Goal: Information Seeking & Learning: Learn about a topic

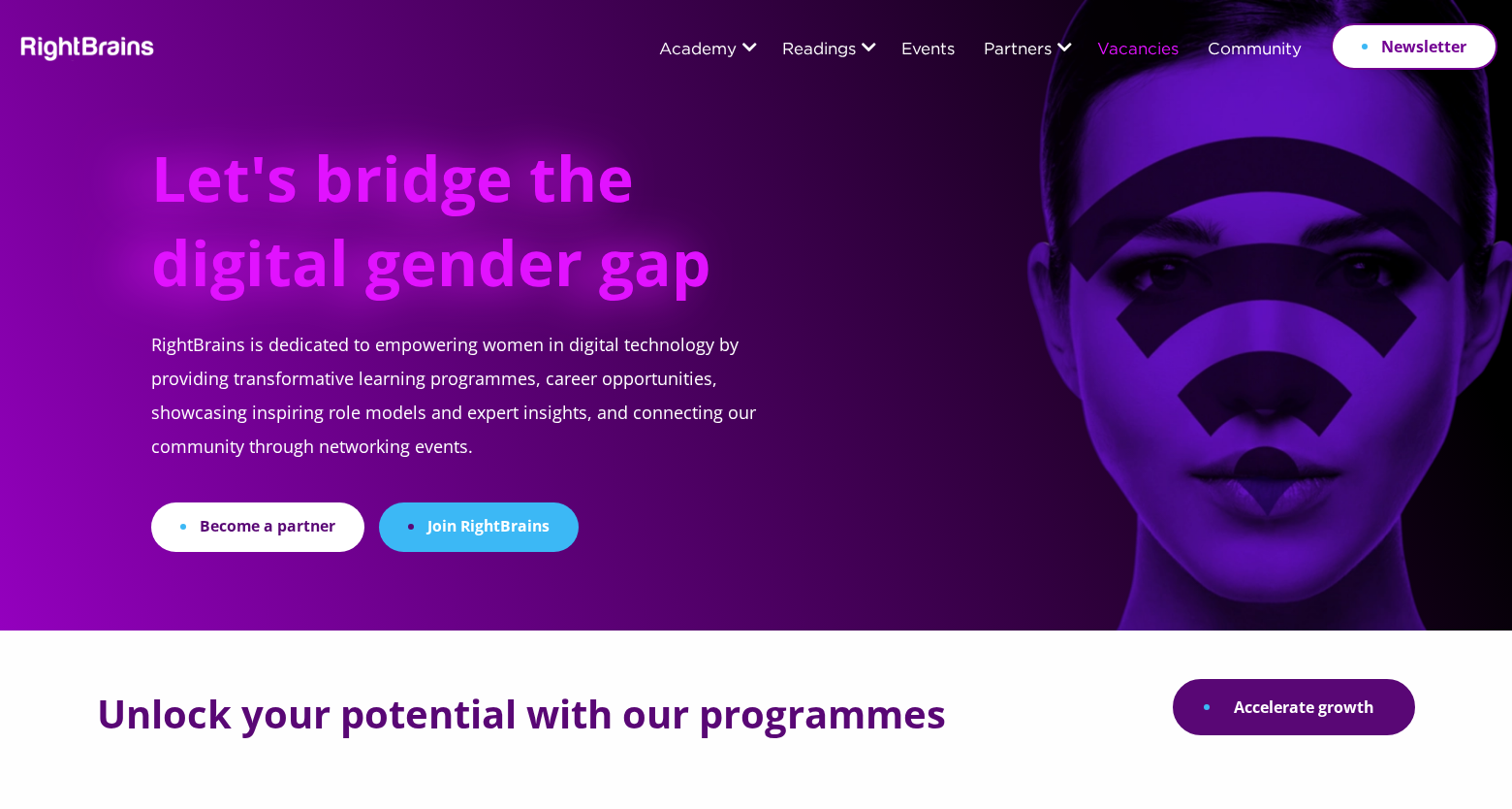
click at [1093, 58] on li "Vacancies" at bounding box center [1138, 50] width 110 height 51
click at [1118, 58] on link "Vacancies" at bounding box center [1138, 51] width 81 height 18
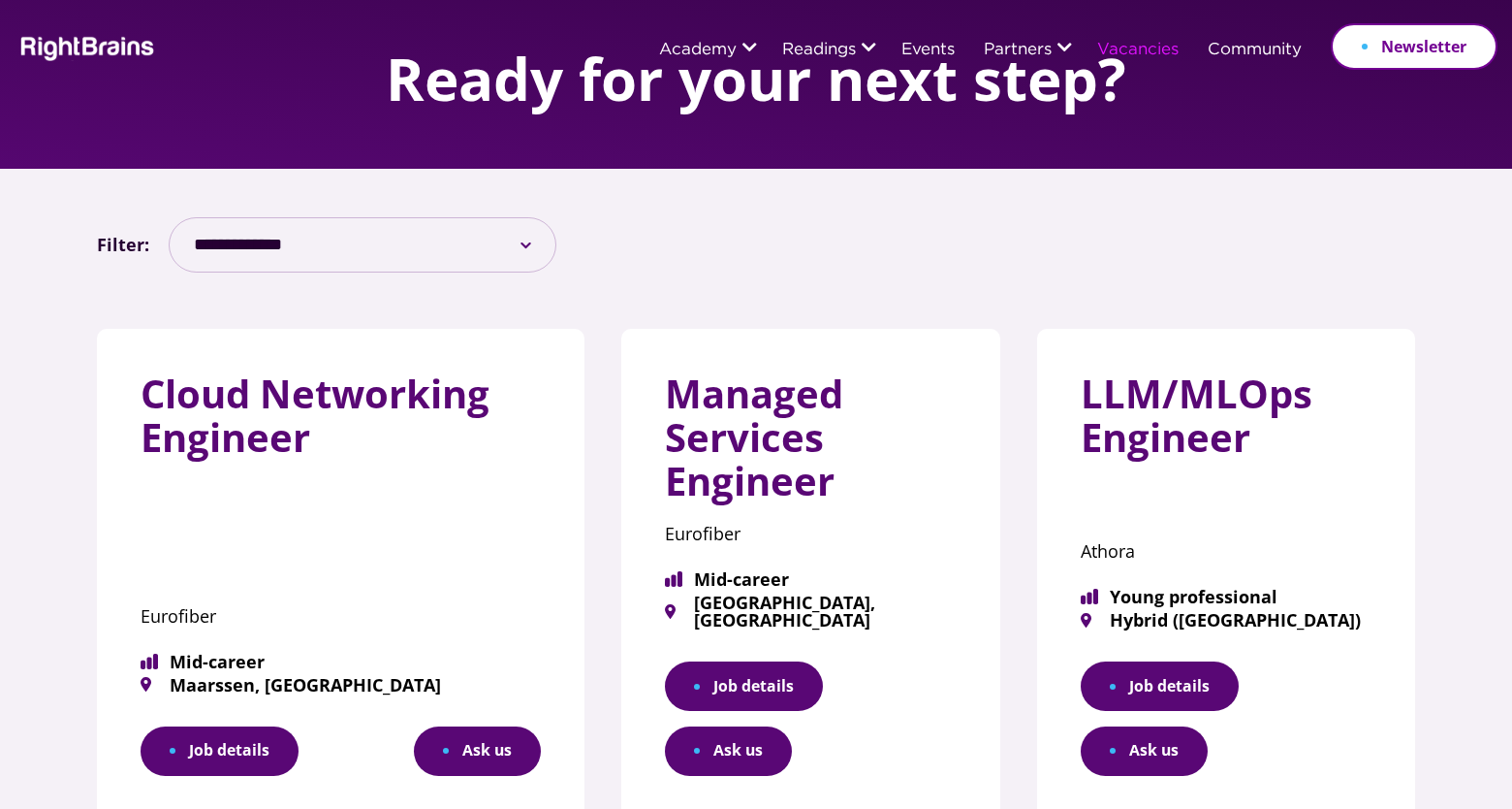
scroll to position [112, 0]
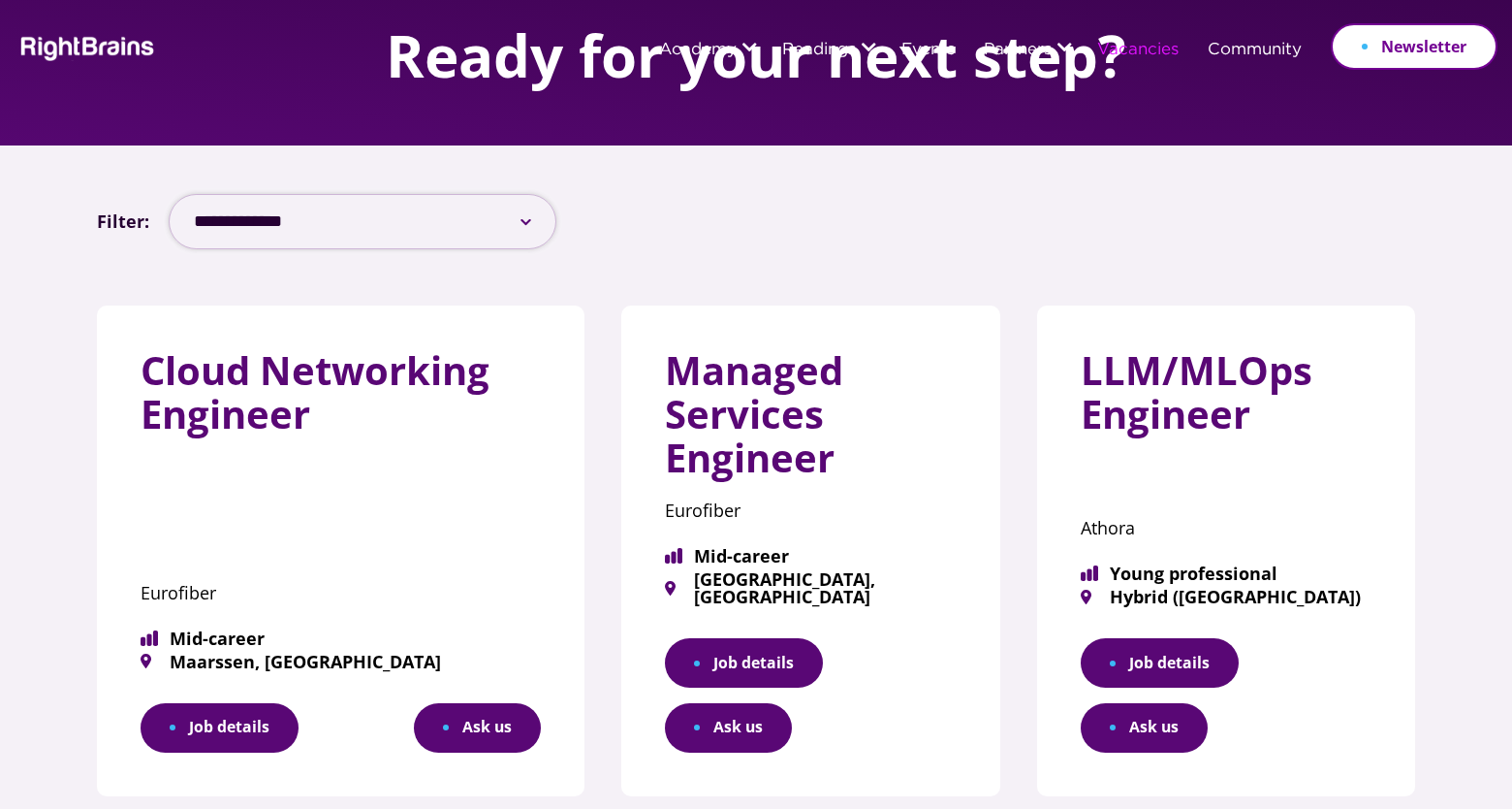
click at [523, 227] on select "**********" at bounding box center [362, 221] width 388 height 56
select select "***"
click at [169, 194] on select "**********" at bounding box center [362, 221] width 388 height 56
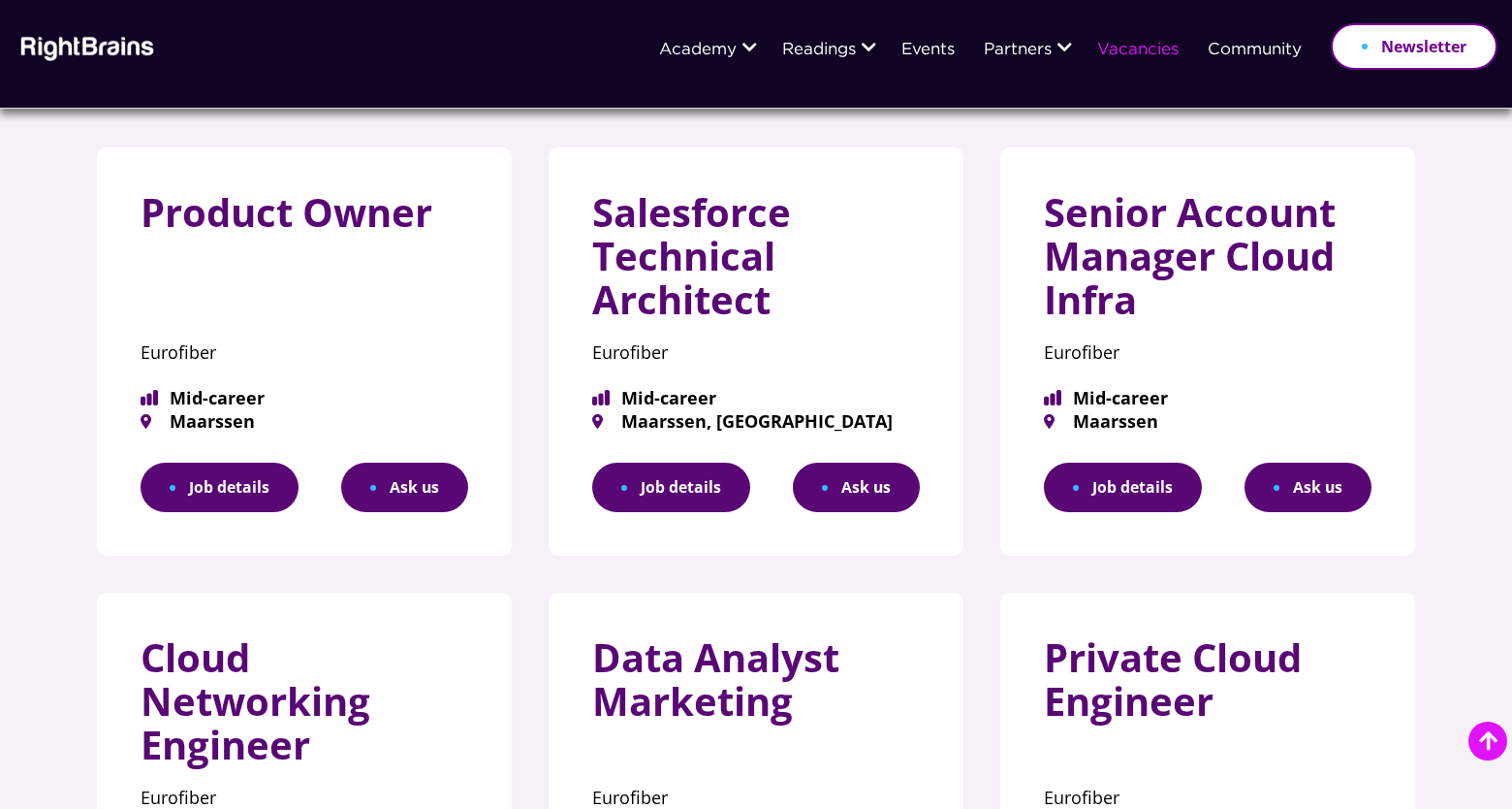
scroll to position [275, 0]
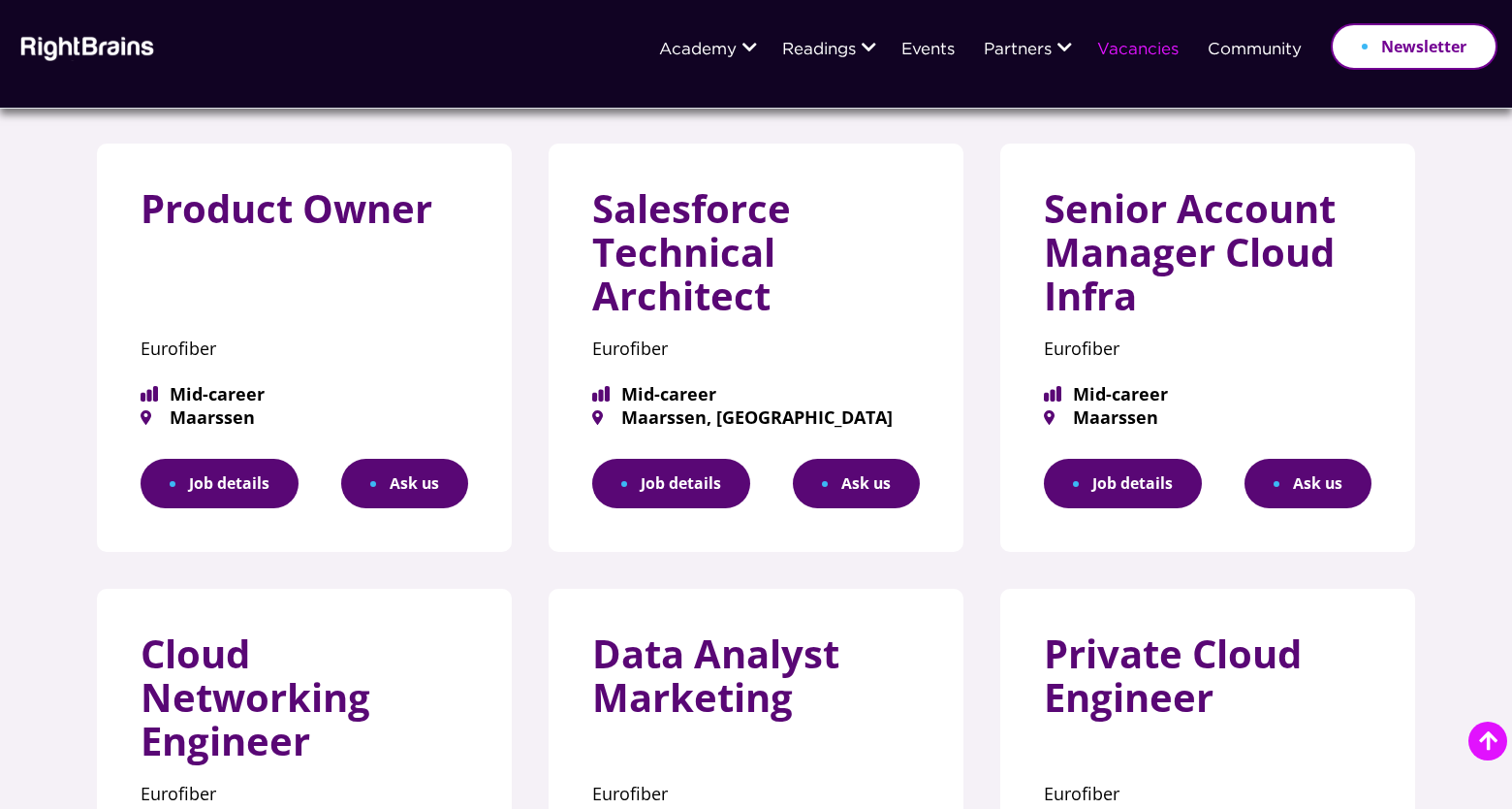
click at [262, 489] on link "Job details" at bounding box center [219, 483] width 158 height 50
click at [697, 471] on link "Job details" at bounding box center [671, 483] width 158 height 50
click at [1101, 468] on link "Job details" at bounding box center [1122, 483] width 158 height 50
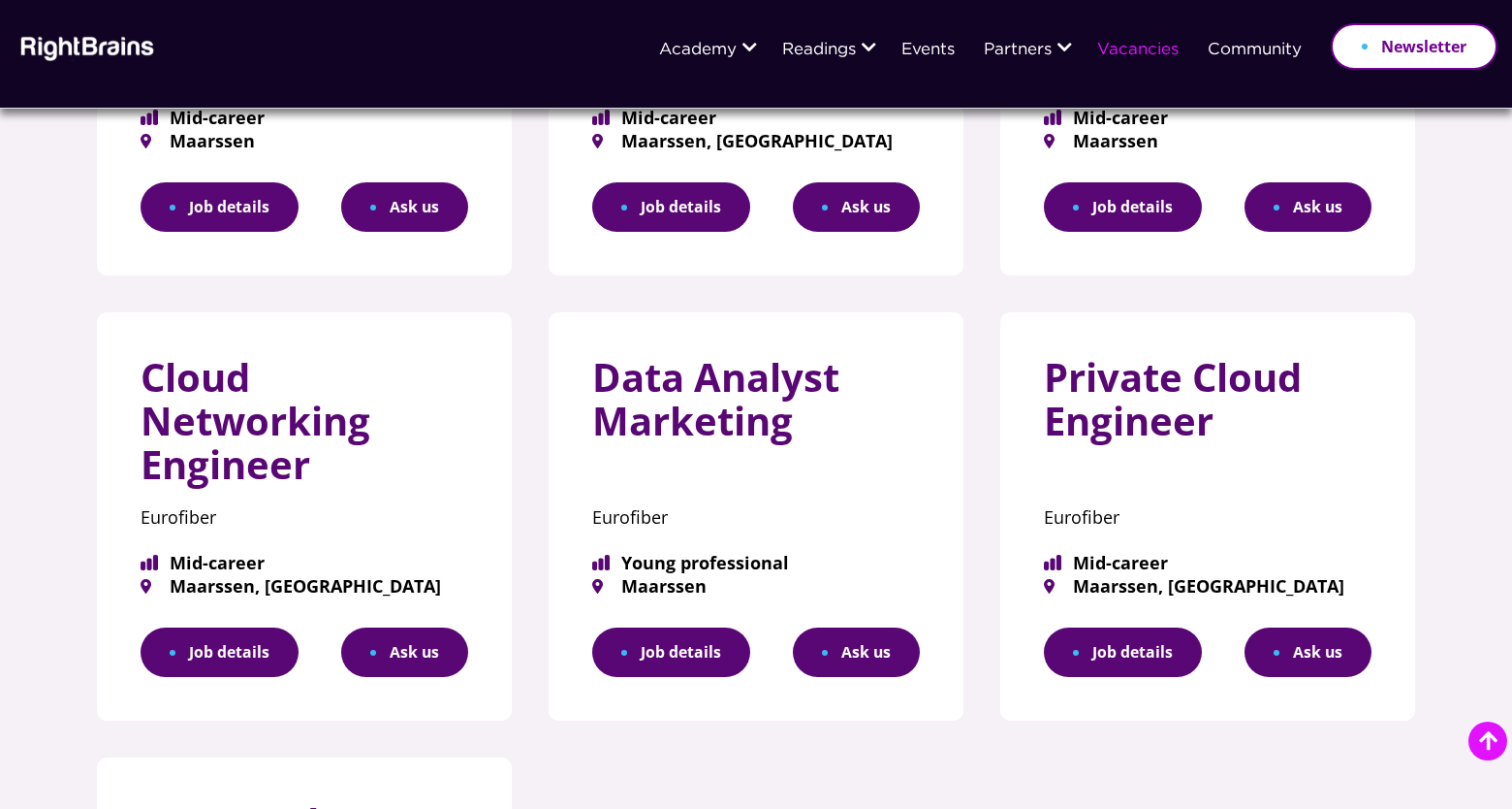
scroll to position [579, 0]
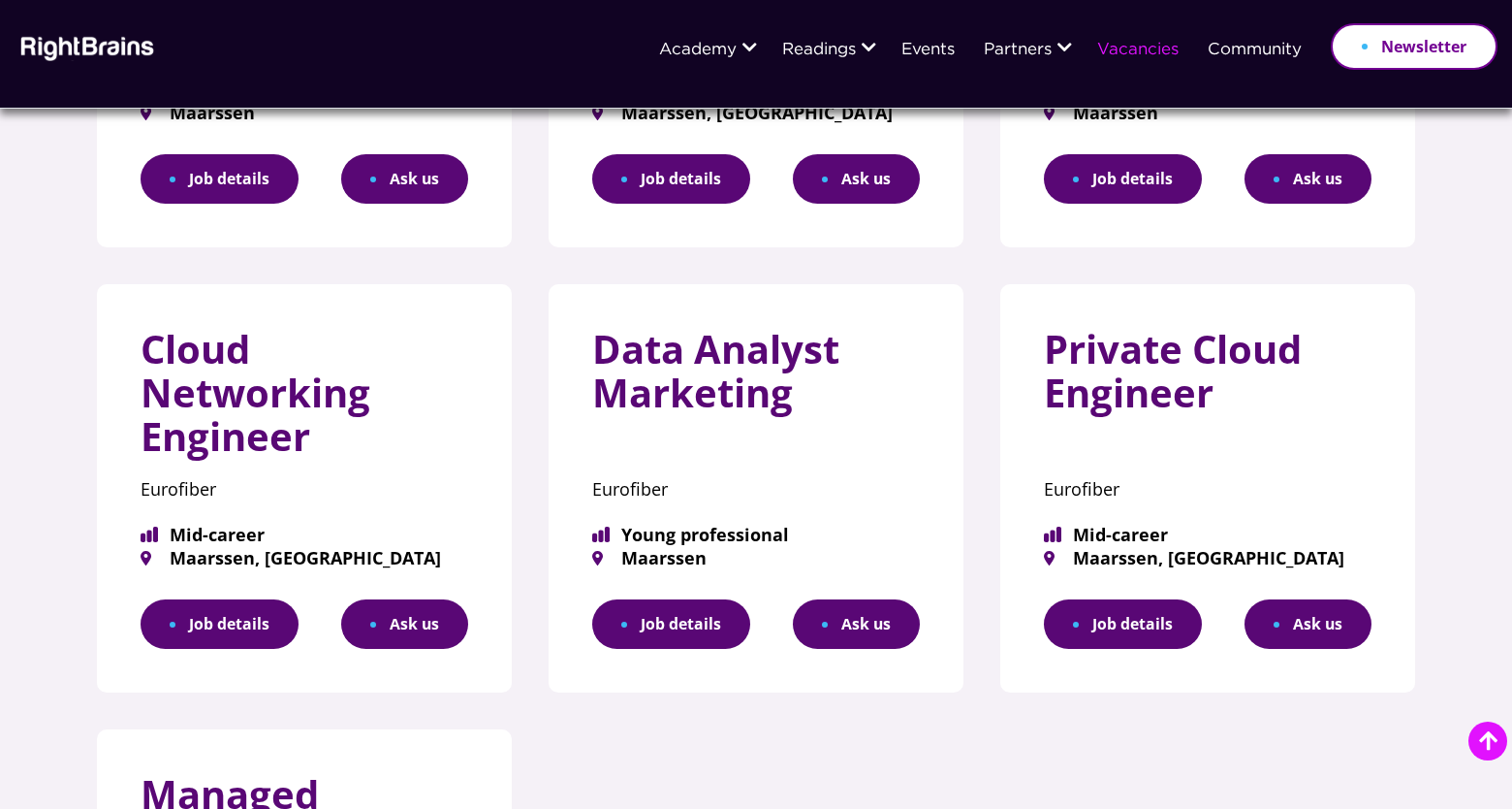
click at [269, 636] on link "Job details" at bounding box center [219, 624] width 158 height 50
click at [660, 619] on link "Job details" at bounding box center [671, 624] width 158 height 50
click at [1125, 636] on link "Job details" at bounding box center [1122, 624] width 158 height 50
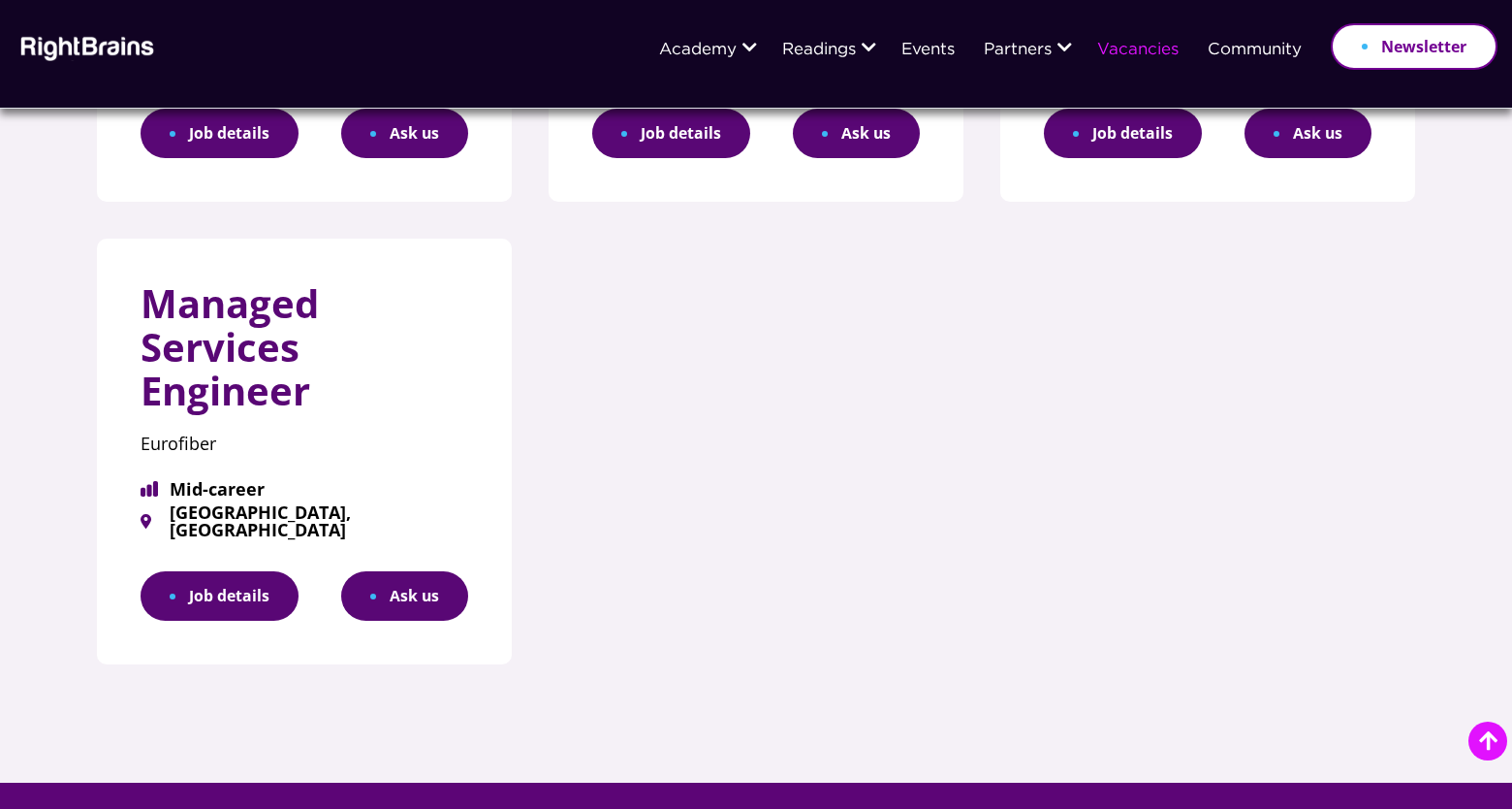
scroll to position [1079, 0]
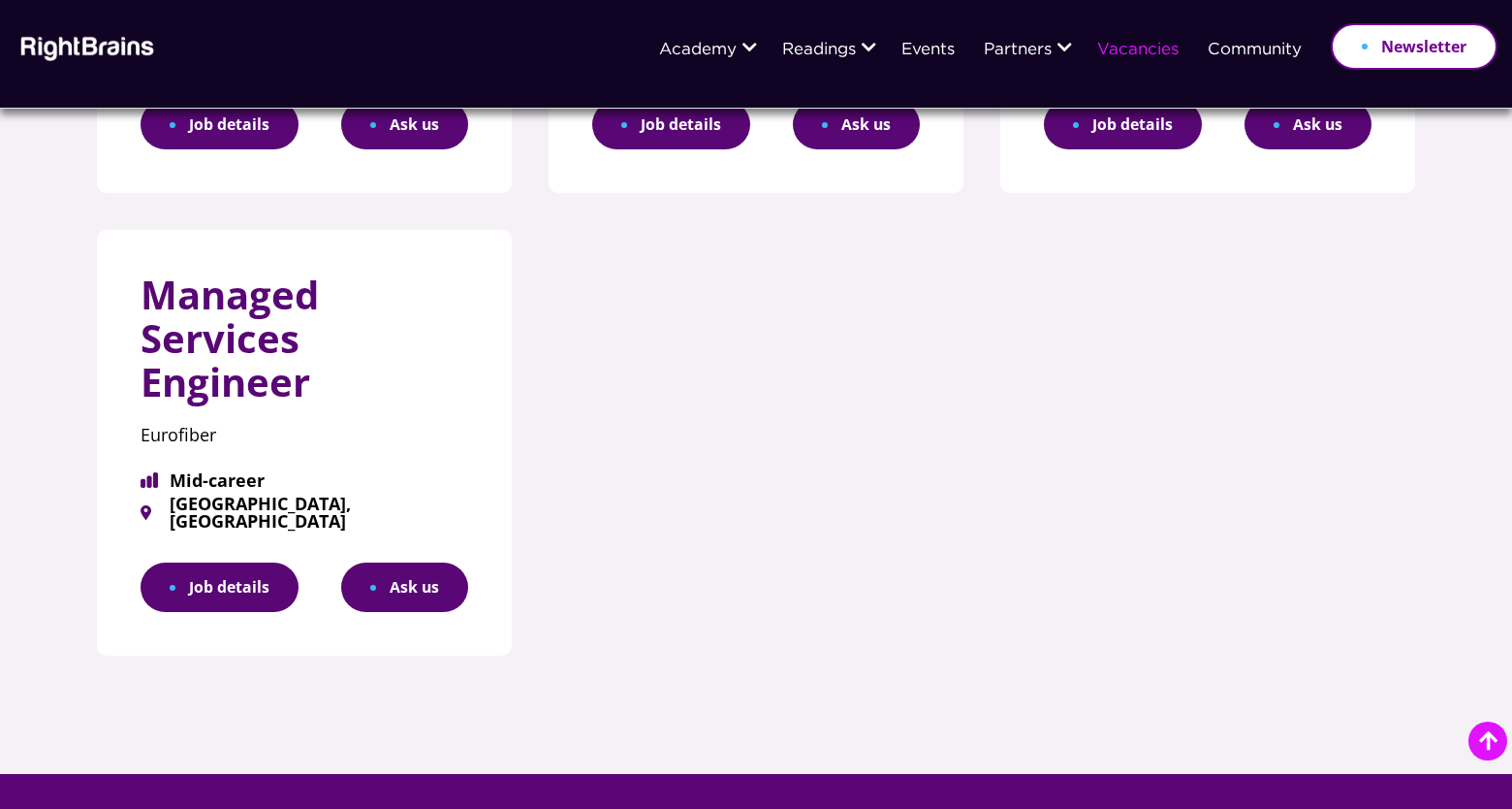
click at [287, 575] on link "Job details" at bounding box center [219, 588] width 158 height 50
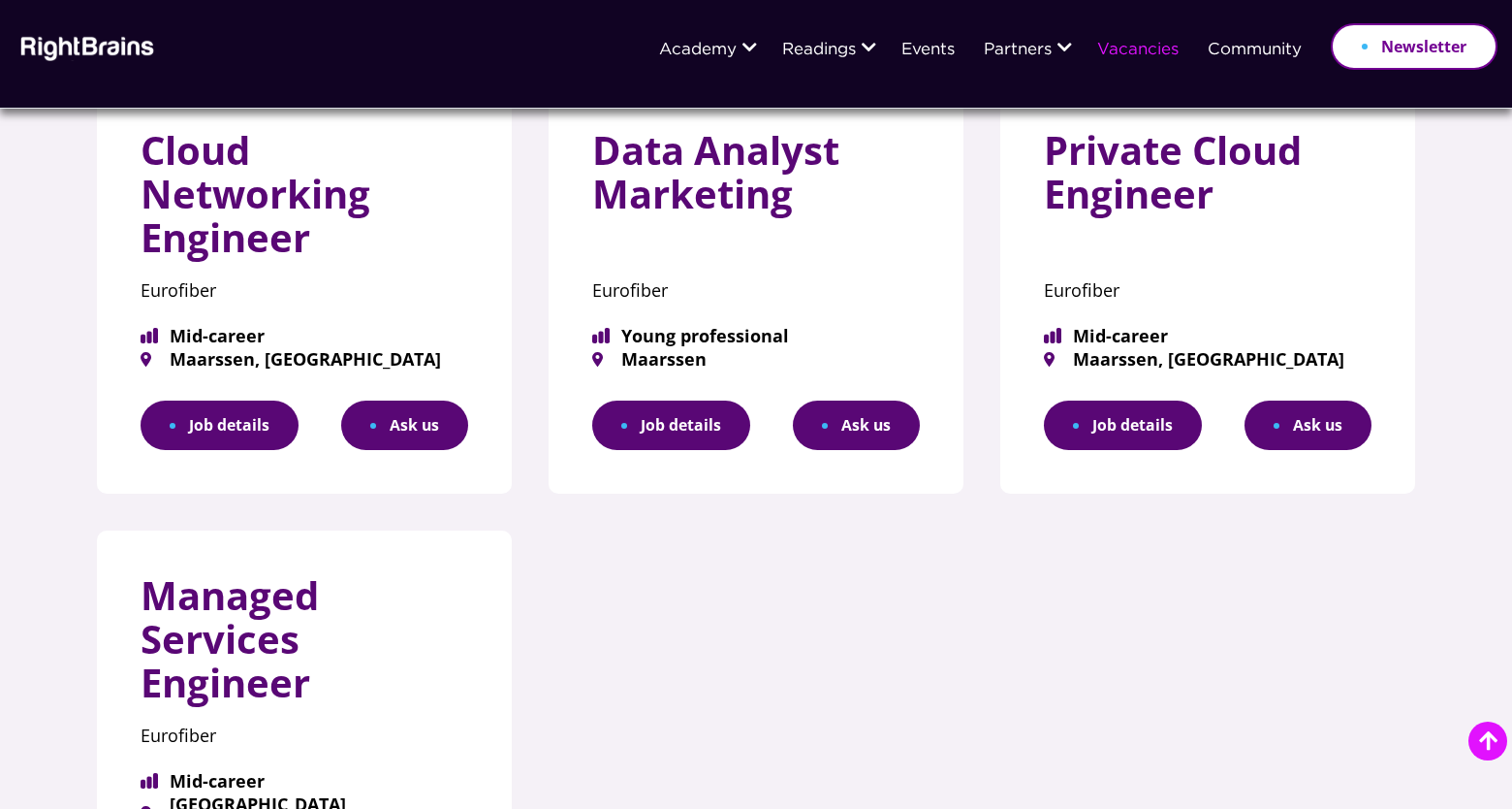
scroll to position [767, 0]
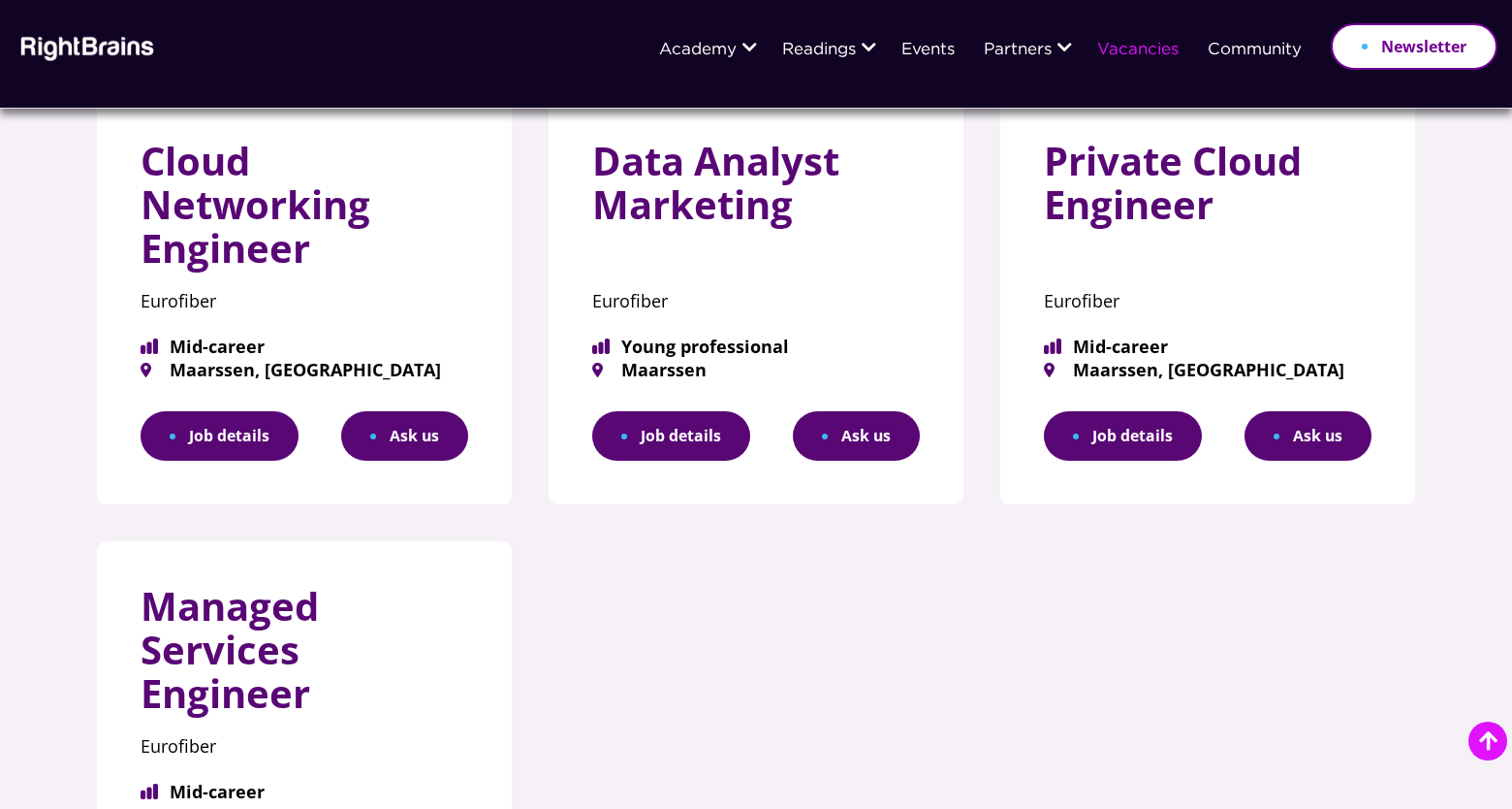
click at [93, 53] on img at bounding box center [85, 47] width 141 height 28
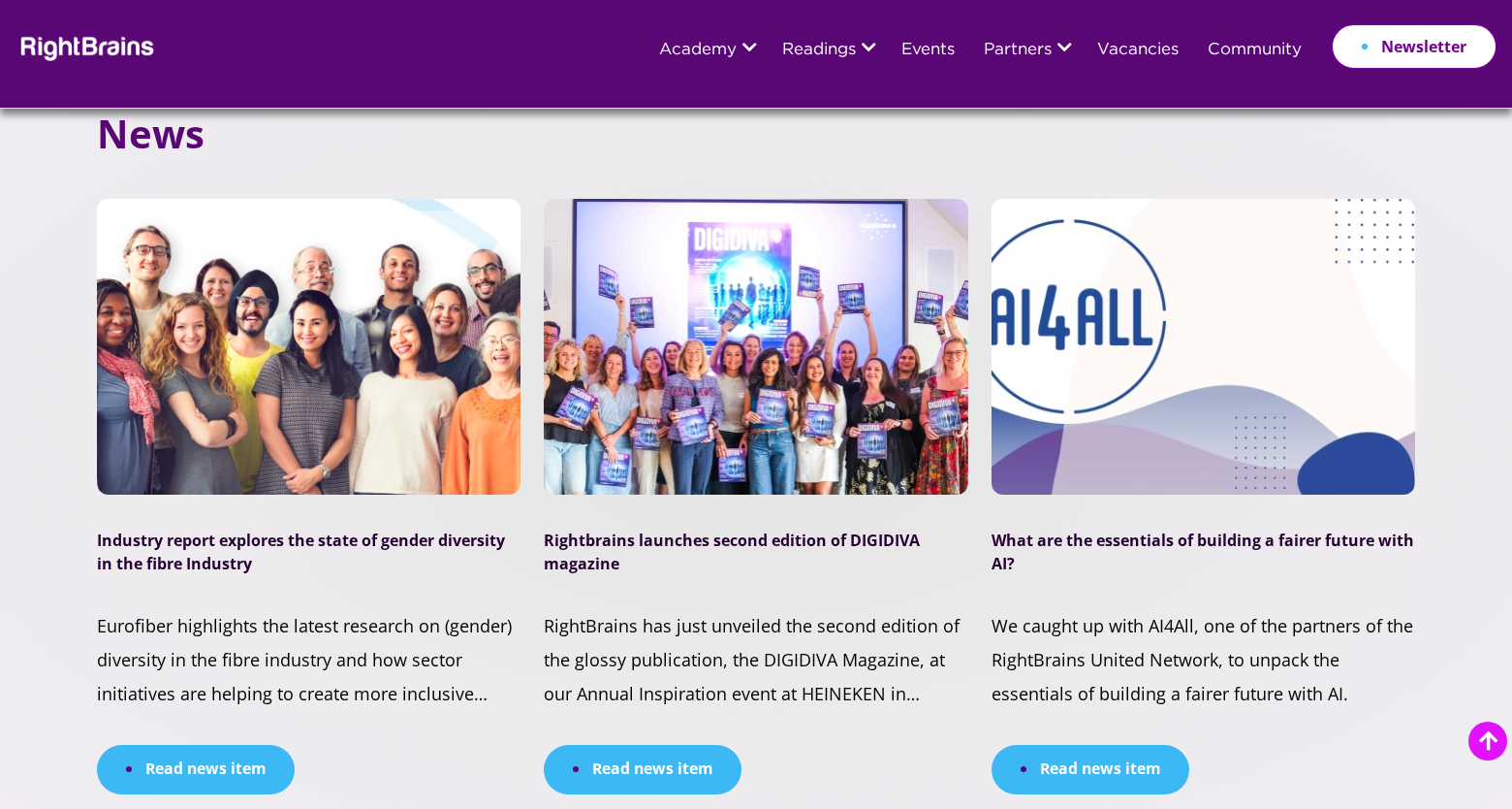
scroll to position [5259, 0]
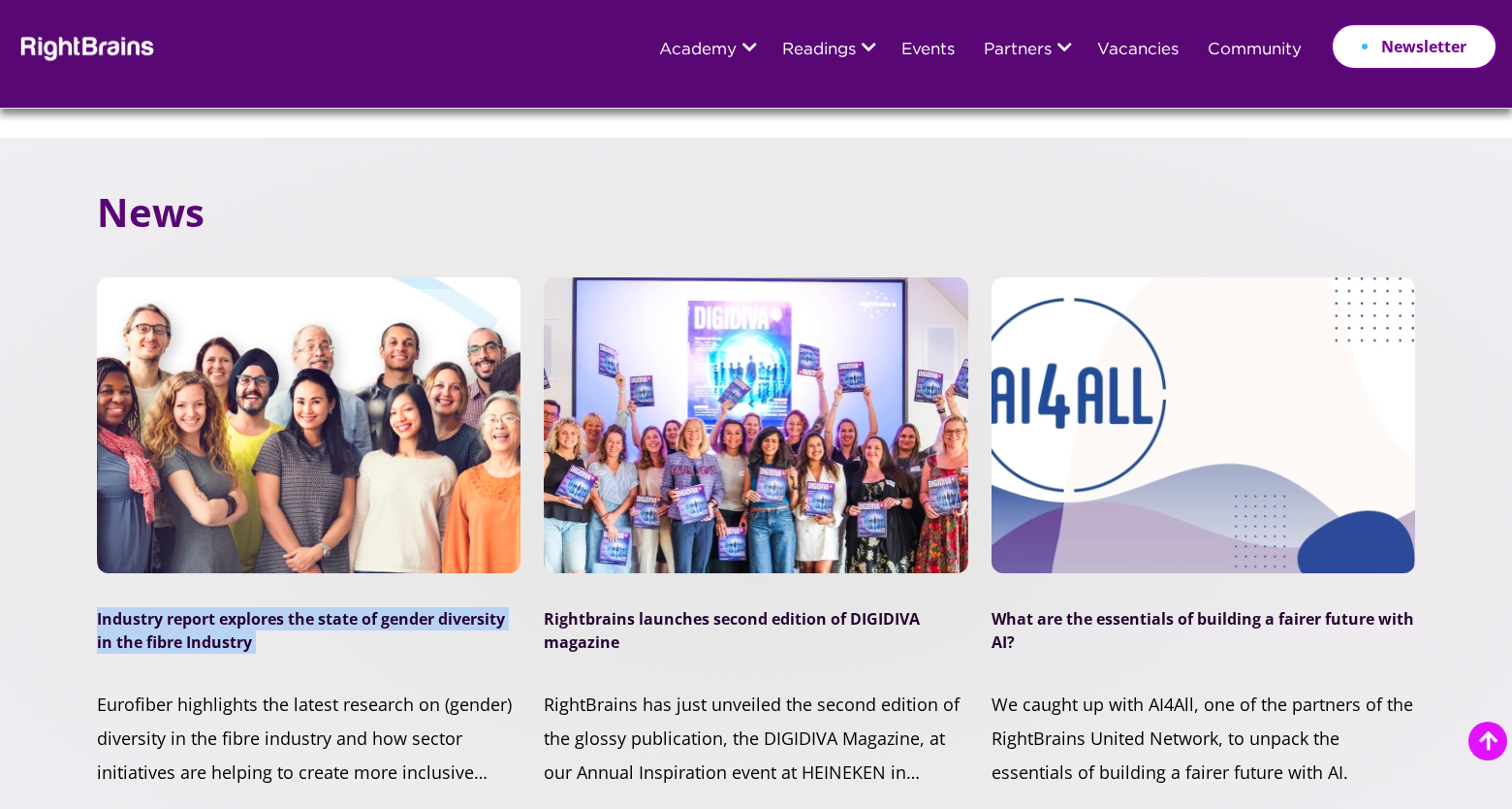
drag, startPoint x: 97, startPoint y: 498, endPoint x: 313, endPoint y: 550, distance: 222.2
click at [313, 550] on div "Industry report explores the state of gender diversity in the fibre Industry 24…" at bounding box center [309, 575] width 424 height 596
copy div "Industry report explores the state of gender diversity in the fibre Industry 24…"
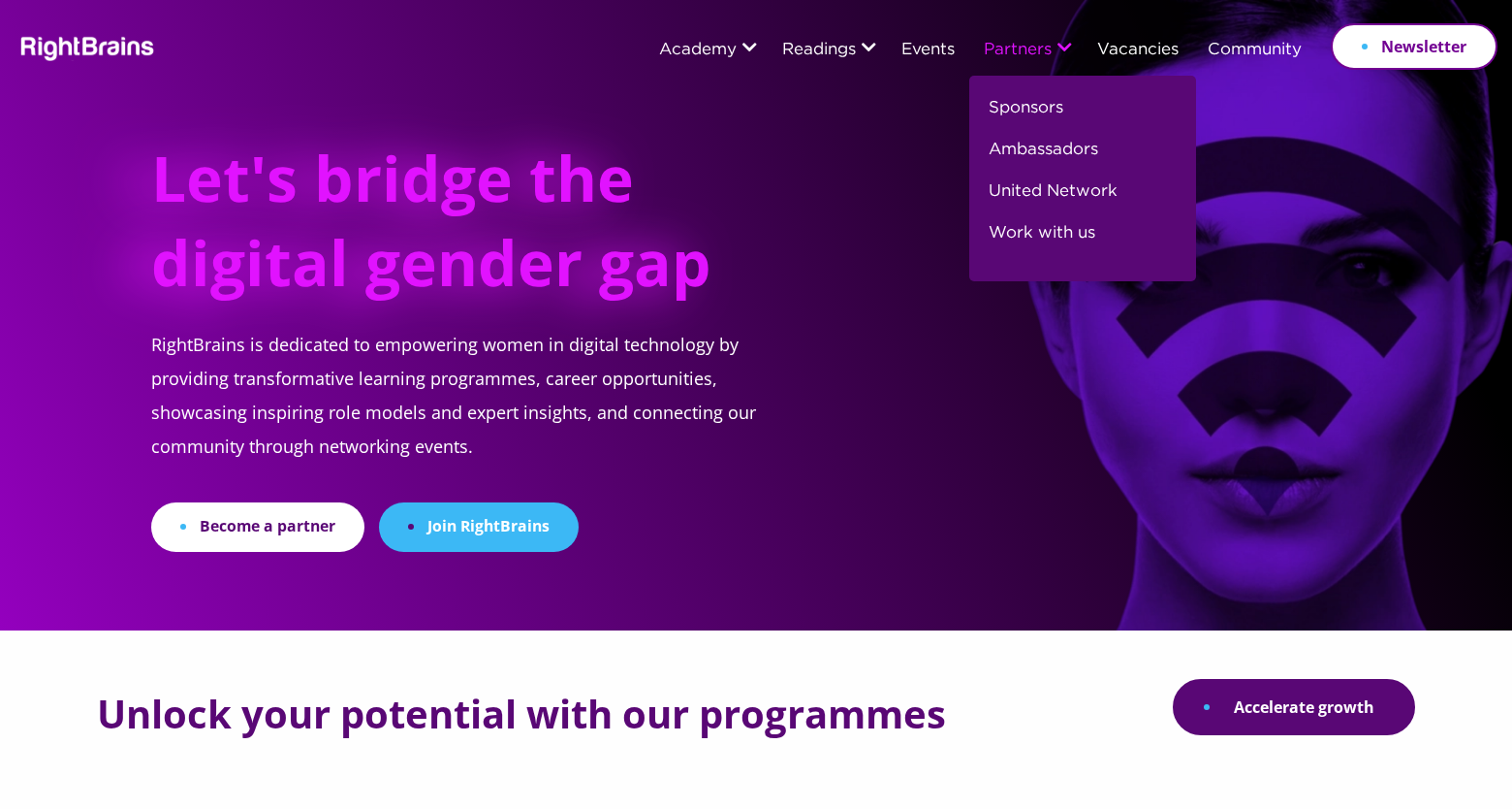
click at [1032, 58] on link "Partners" at bounding box center [1018, 51] width 67 height 18
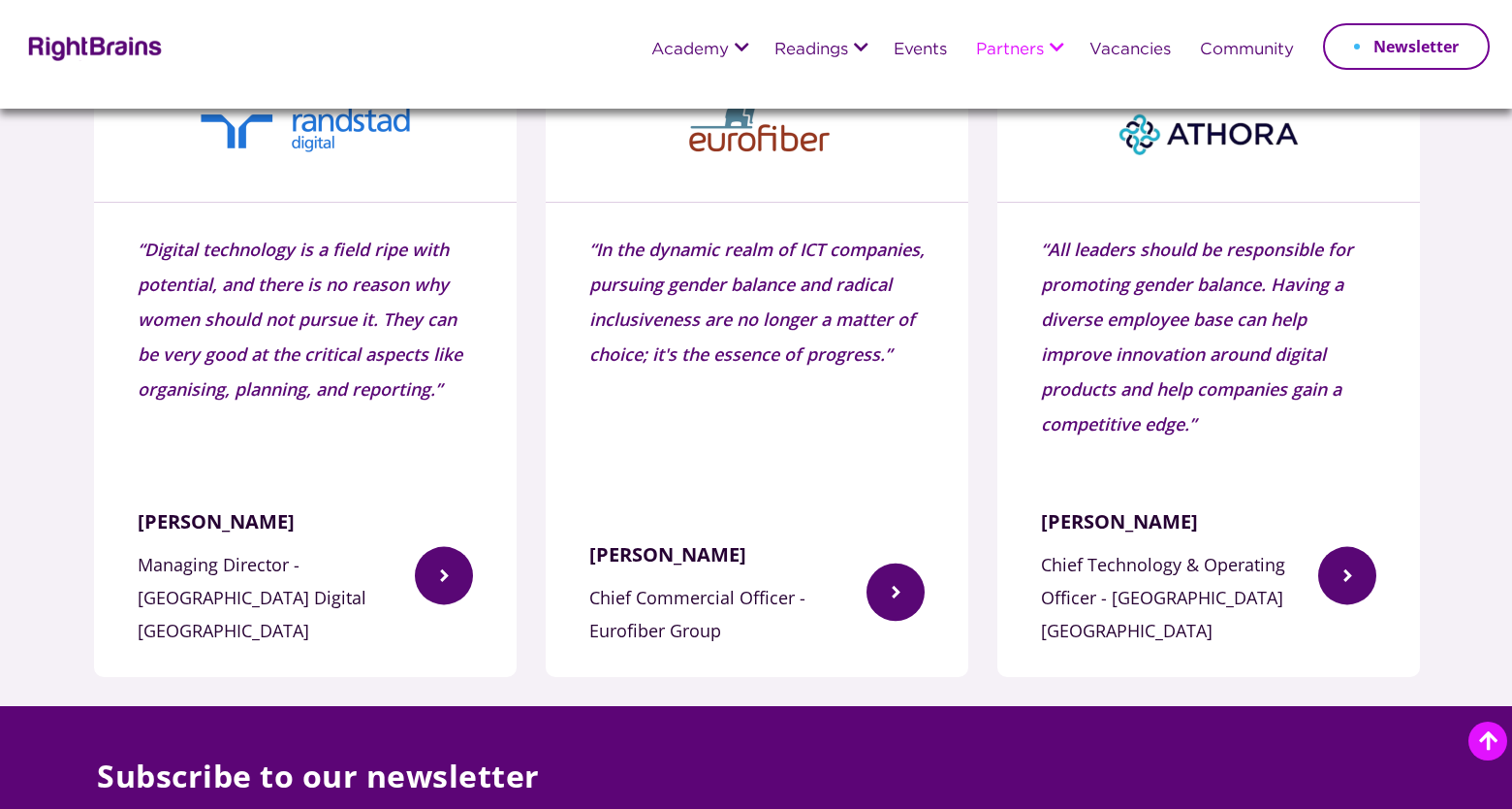
scroll to position [1686, 0]
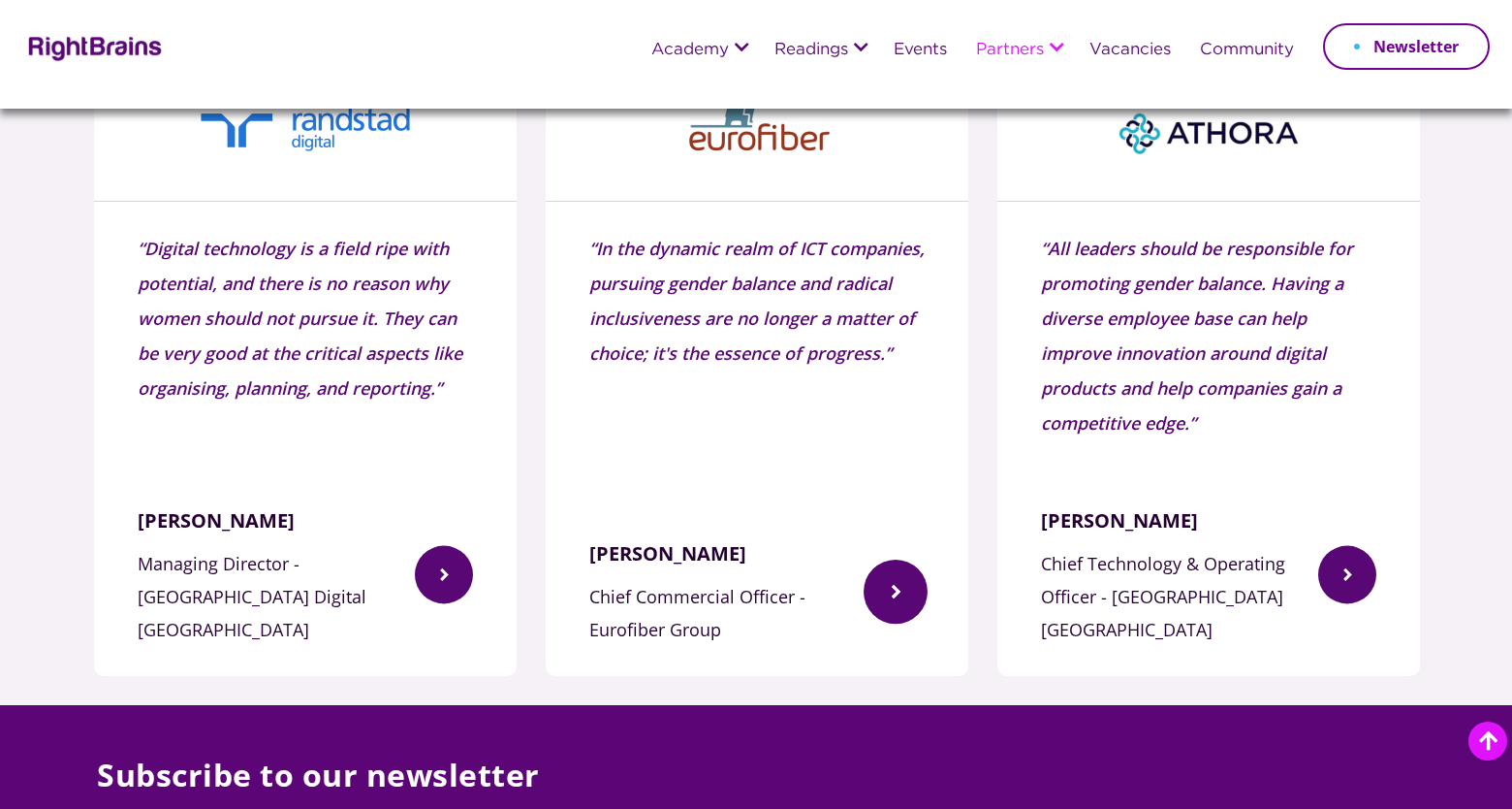
click at [873, 567] on img at bounding box center [896, 592] width 63 height 123
